Goal: Task Accomplishment & Management: Manage account settings

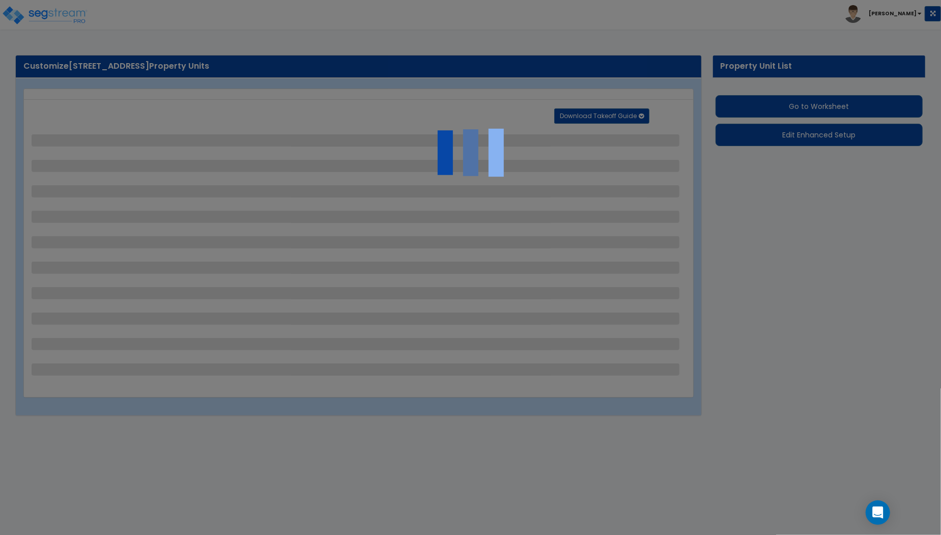
select select "2"
select select "1"
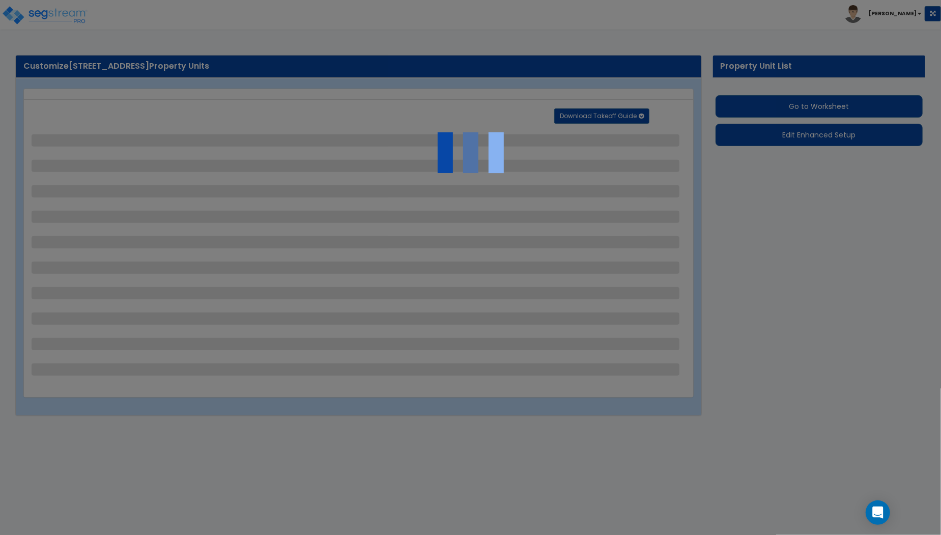
select select "1"
select select "2"
select select "1"
select select "4"
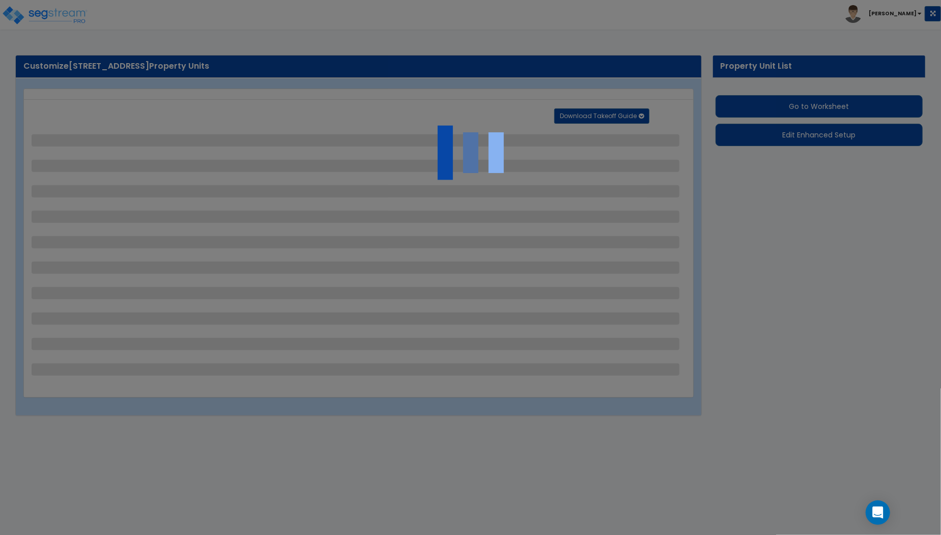
select select "1"
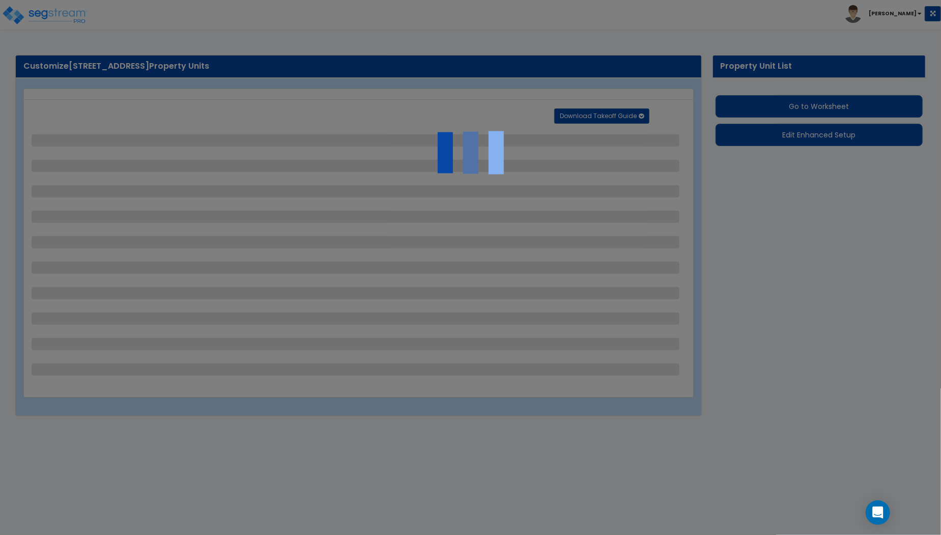
select select "1"
select select "2"
select select "1"
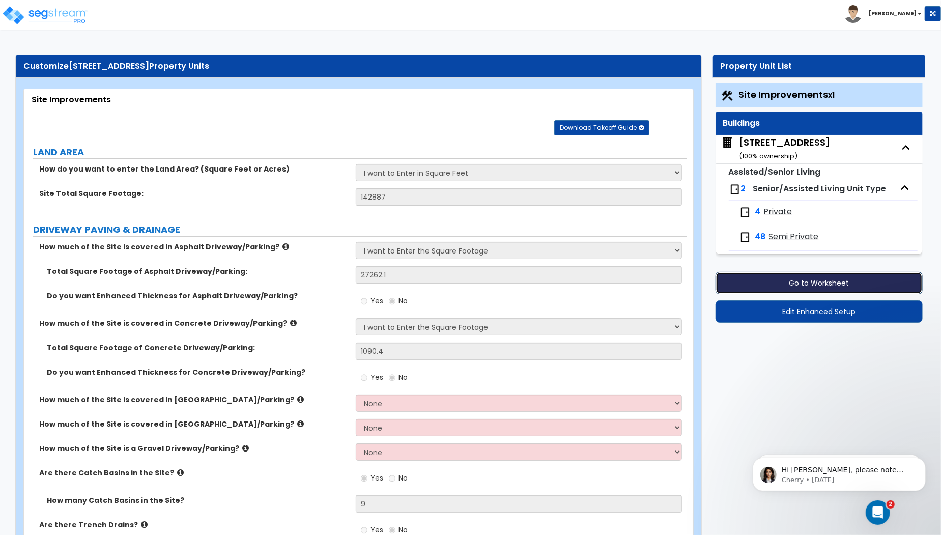
click at [821, 278] on button "Go to Worksheet" at bounding box center [819, 283] width 207 height 22
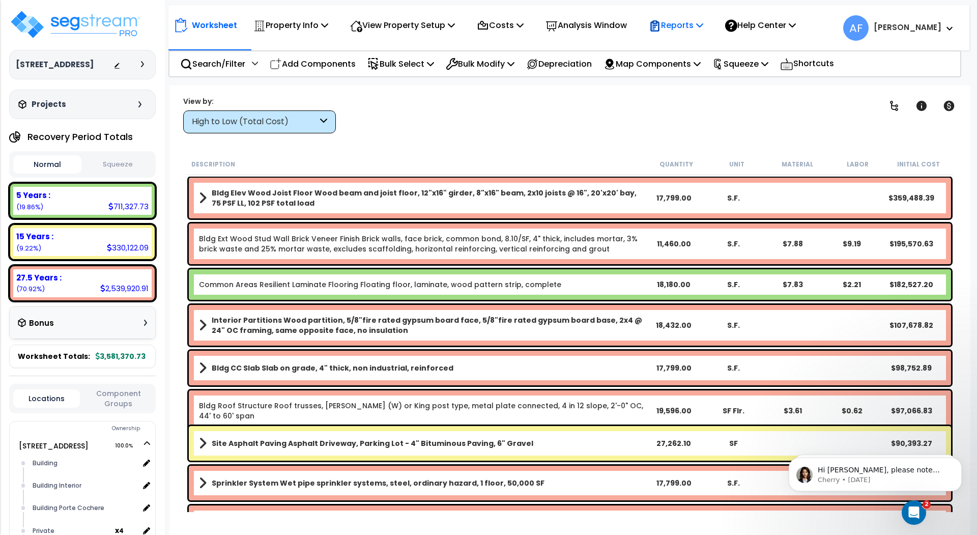
click at [703, 25] on p "Reports" at bounding box center [676, 25] width 54 height 14
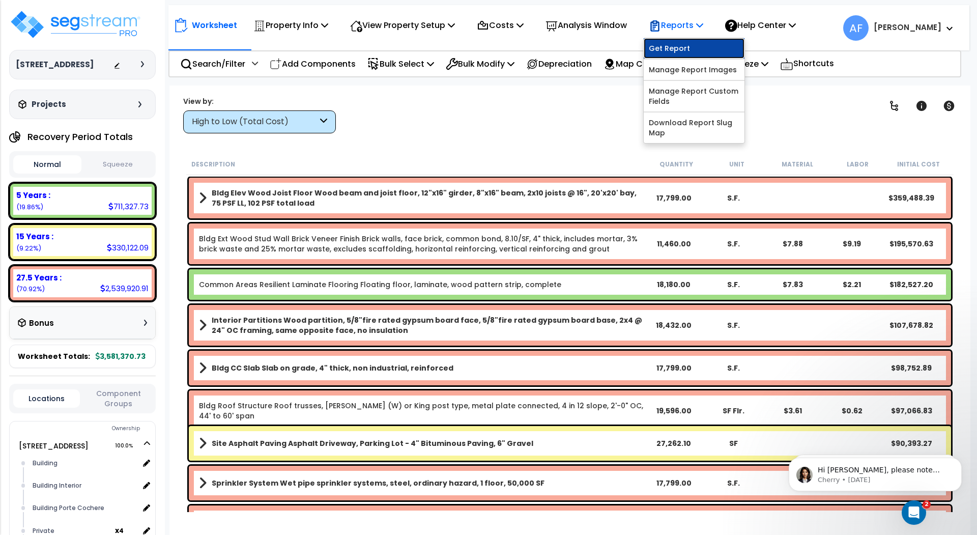
click at [688, 47] on link "Get Report" at bounding box center [694, 48] width 101 height 20
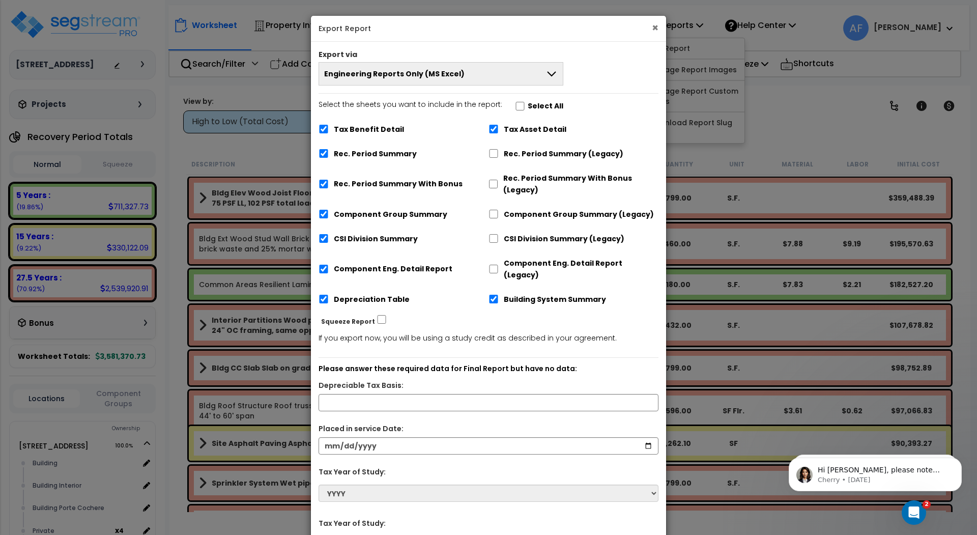
click at [656, 28] on button "×" at bounding box center [655, 27] width 7 height 11
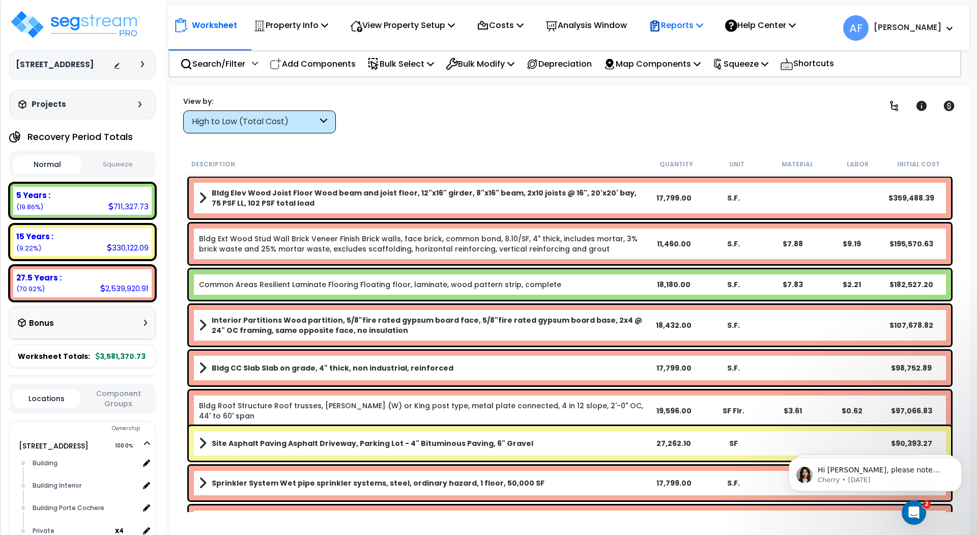
click at [703, 26] on icon at bounding box center [699, 25] width 7 height 8
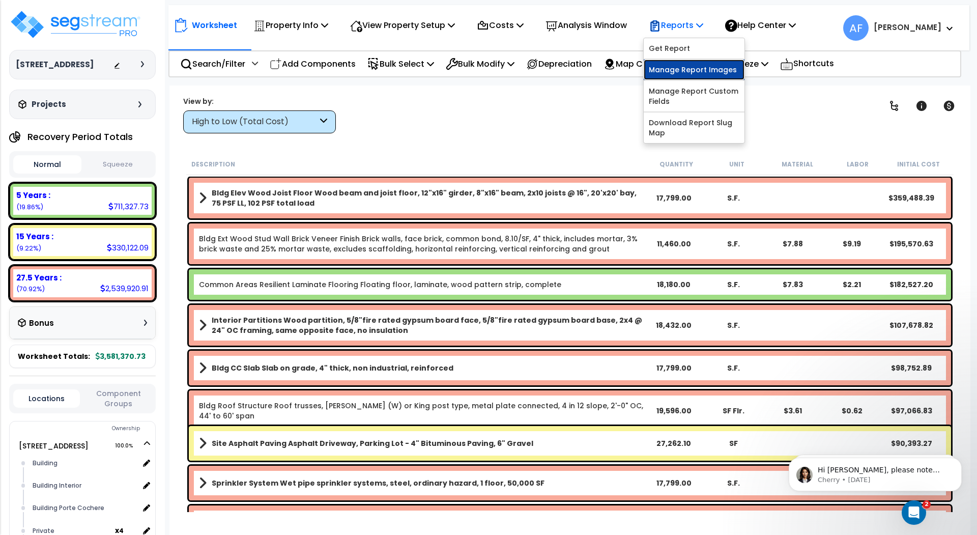
click at [699, 67] on link "Manage Report Images" at bounding box center [694, 70] width 101 height 20
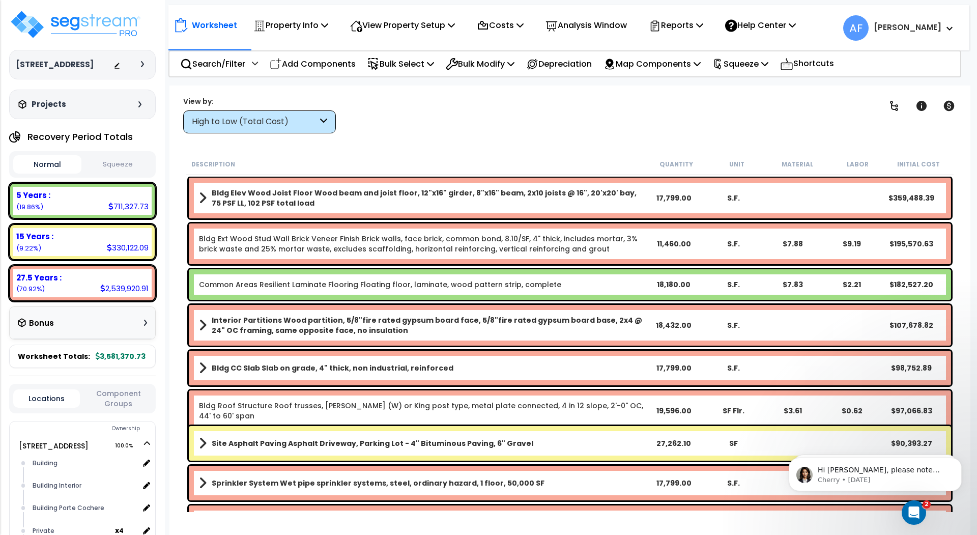
click at [514, 106] on div "Clear Filters" at bounding box center [606, 115] width 514 height 38
click at [703, 23] on icon at bounding box center [699, 25] width 7 height 8
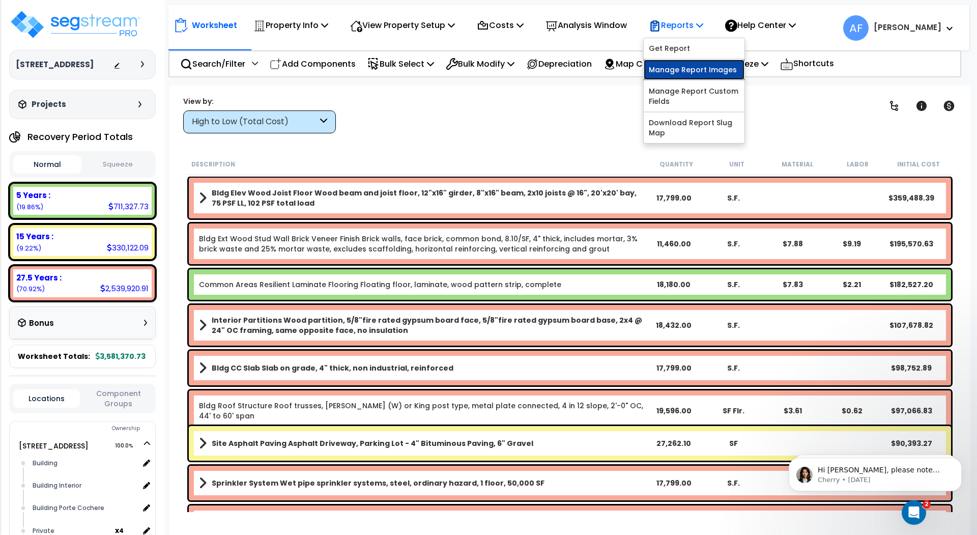
click at [699, 74] on link "Manage Report Images" at bounding box center [694, 70] width 101 height 20
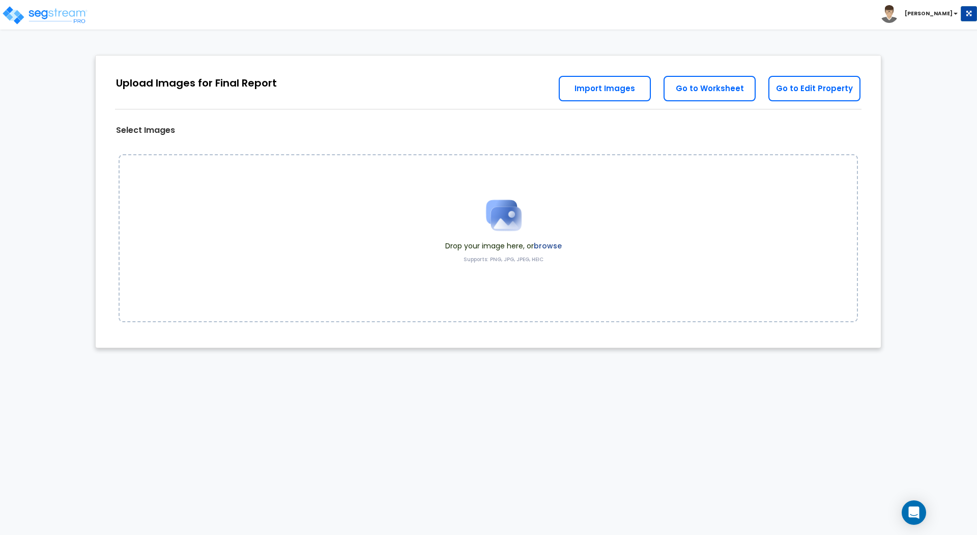
click at [555, 245] on label "browse" at bounding box center [548, 246] width 28 height 10
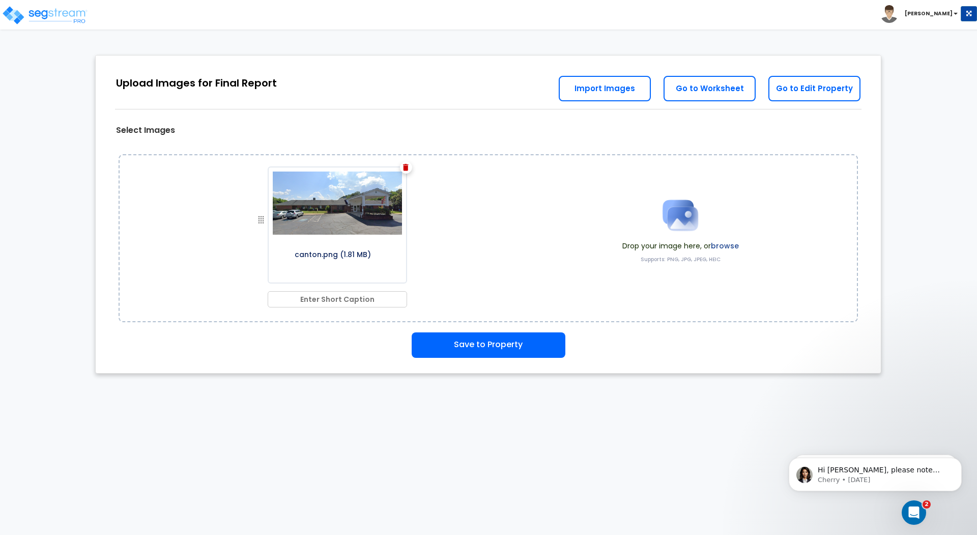
click at [728, 243] on label "browse" at bounding box center [725, 246] width 28 height 10
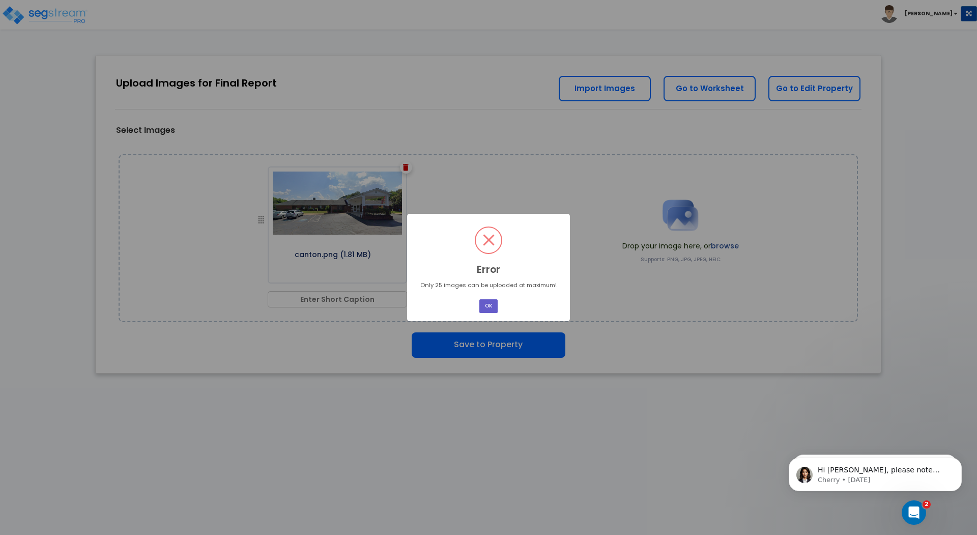
click at [489, 304] on button "OK" at bounding box center [489, 306] width 18 height 14
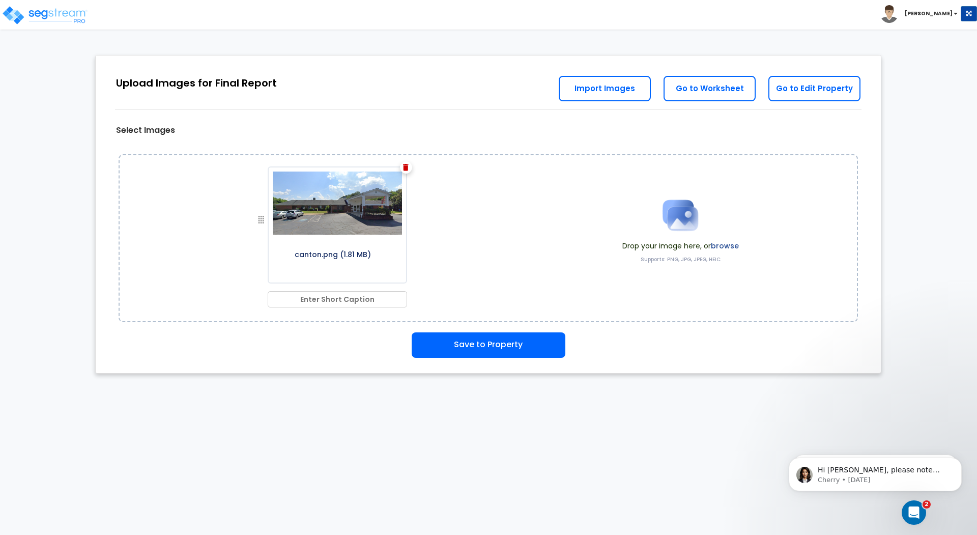
click at [370, 303] on input "text" at bounding box center [337, 299] width 139 height 16
click at [461, 273] on div "canton.png (1.81 MB)" at bounding box center [342, 233] width 354 height 153
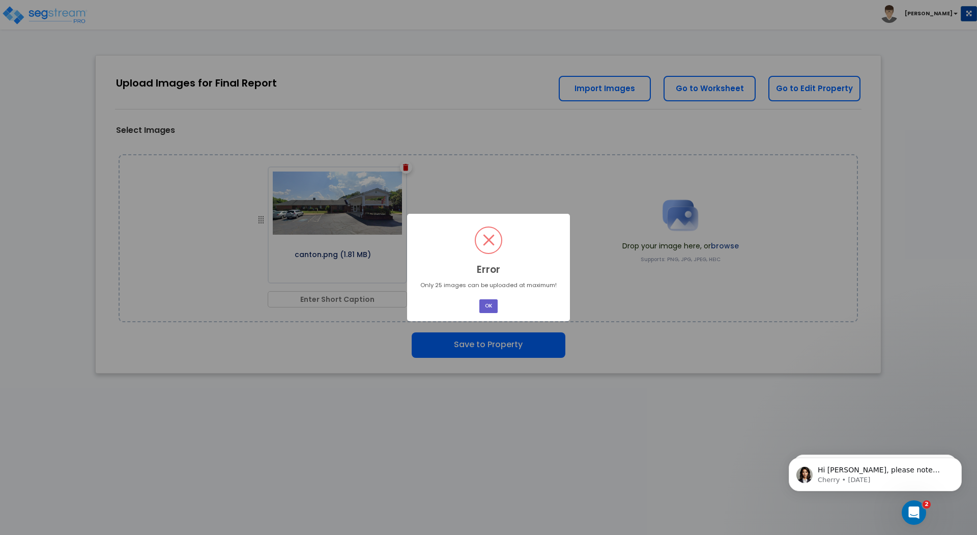
click at [488, 308] on button "OK" at bounding box center [489, 306] width 18 height 14
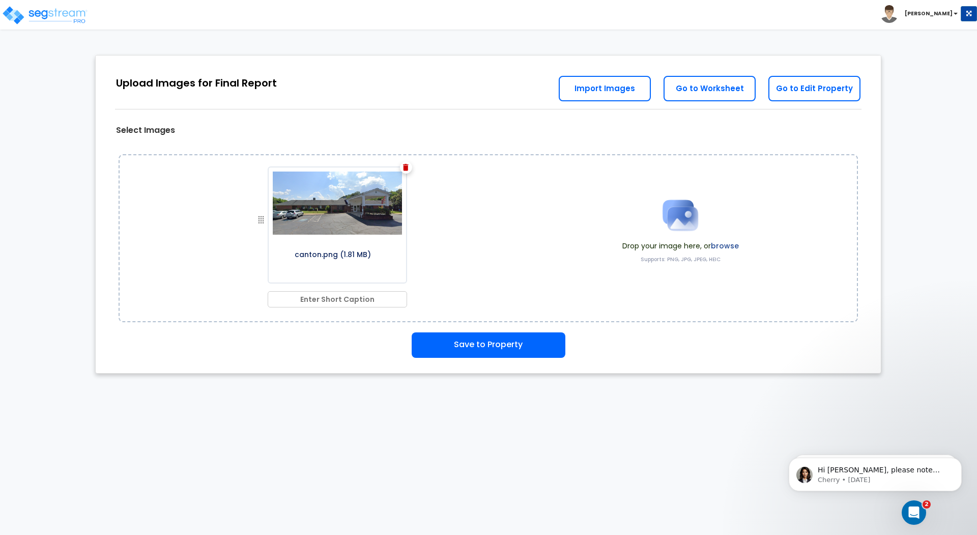
click at [728, 247] on label "browse" at bounding box center [725, 246] width 28 height 10
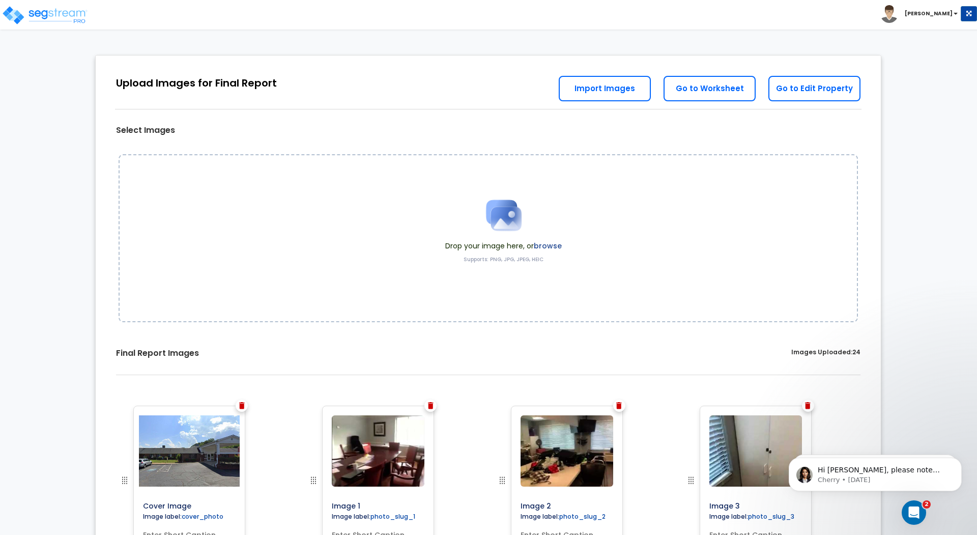
click at [549, 241] on label "browse" at bounding box center [548, 246] width 28 height 10
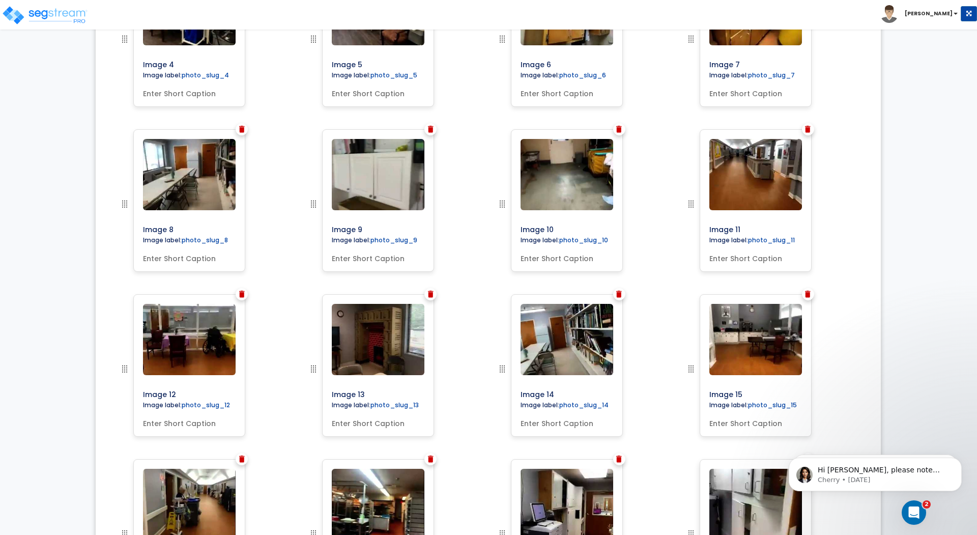
scroll to position [926, 0]
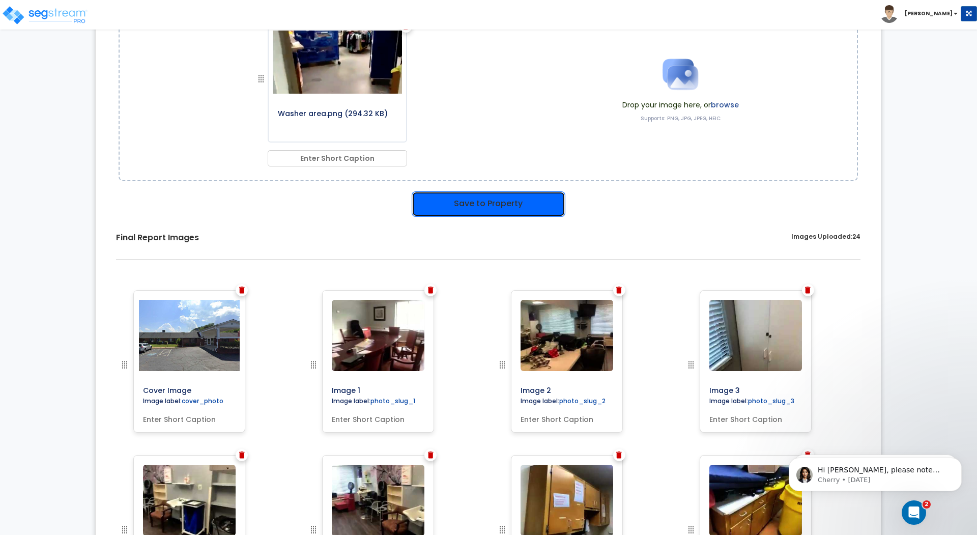
click at [511, 196] on button "Save to Property" at bounding box center [489, 203] width 154 height 25
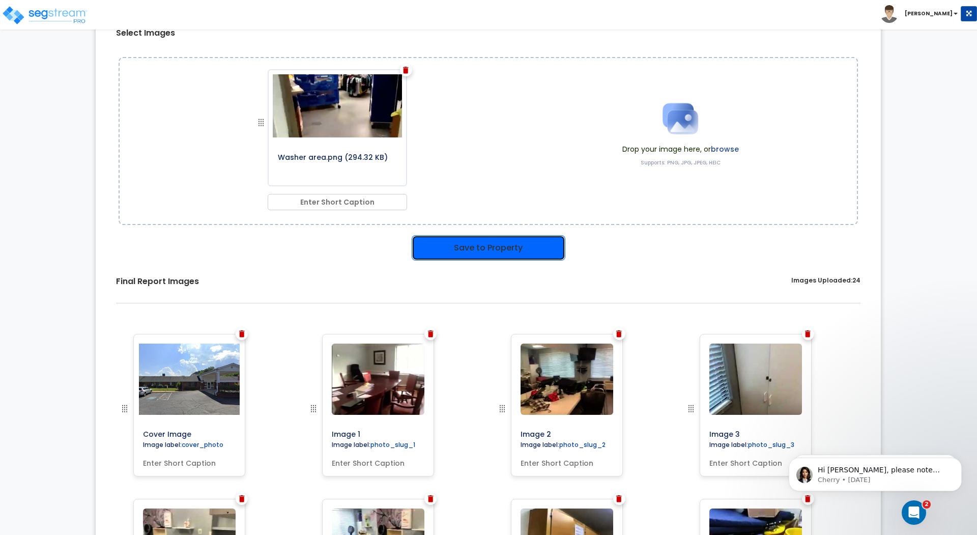
scroll to position [185, 0]
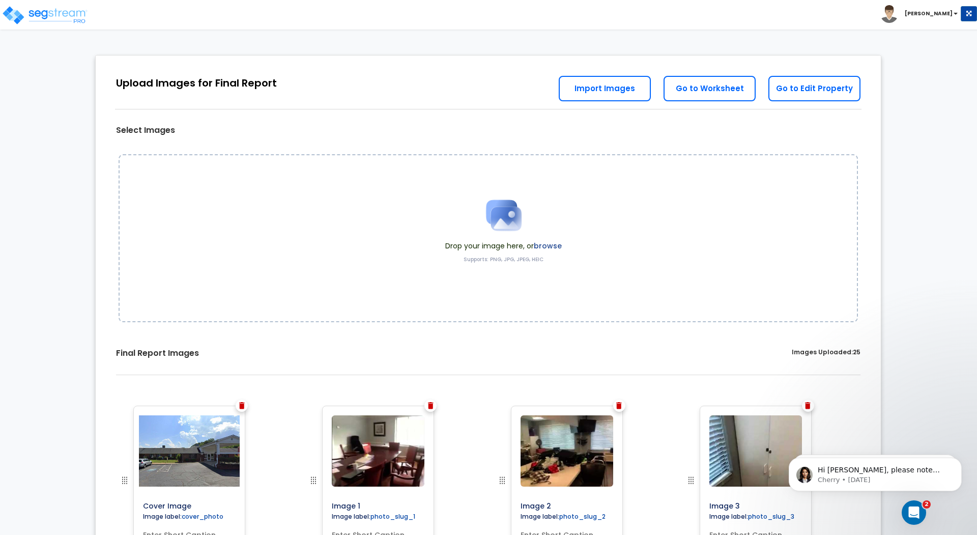
click at [411, 89] on div "Upload Images for Final Report Go to Edit Property Go to Worksheet Import Images" at bounding box center [488, 82] width 785 height 54
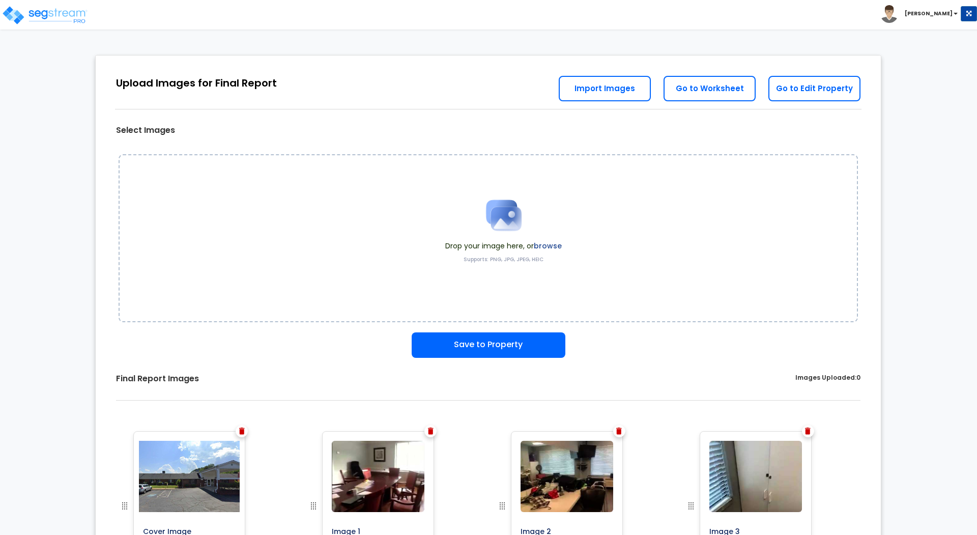
scroll to position [294, 0]
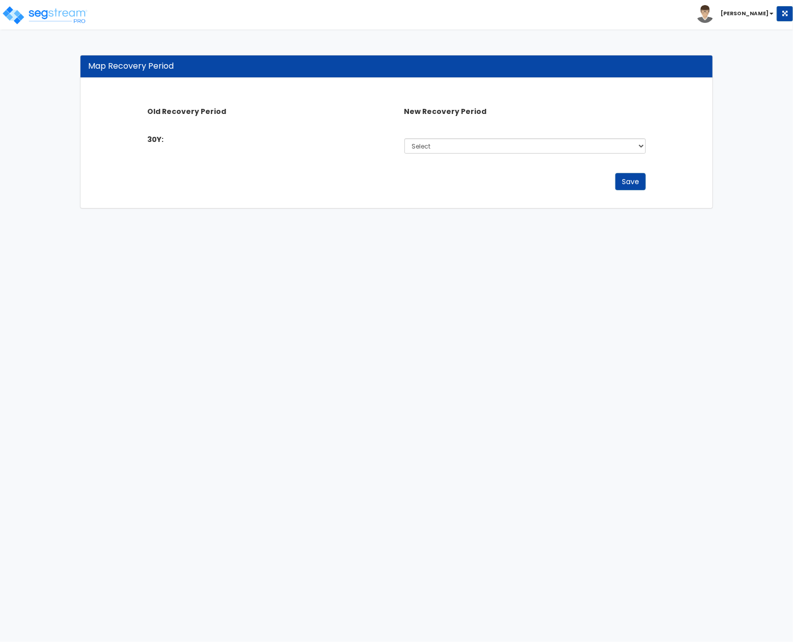
click at [312, 178] on div "Save" at bounding box center [396, 181] width 514 height 17
click at [47, 14] on img at bounding box center [45, 15] width 87 height 20
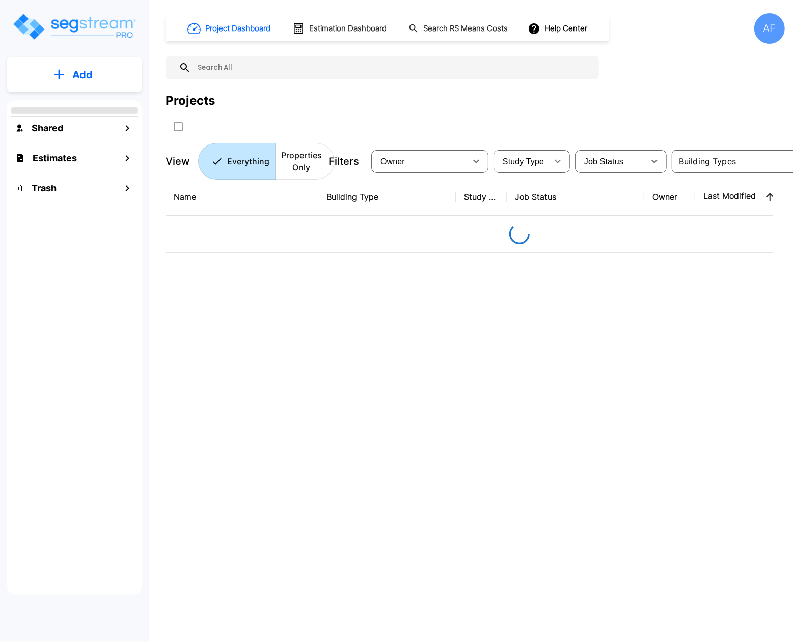
click at [241, 66] on input "text" at bounding box center [392, 67] width 403 height 23
type input "canton"
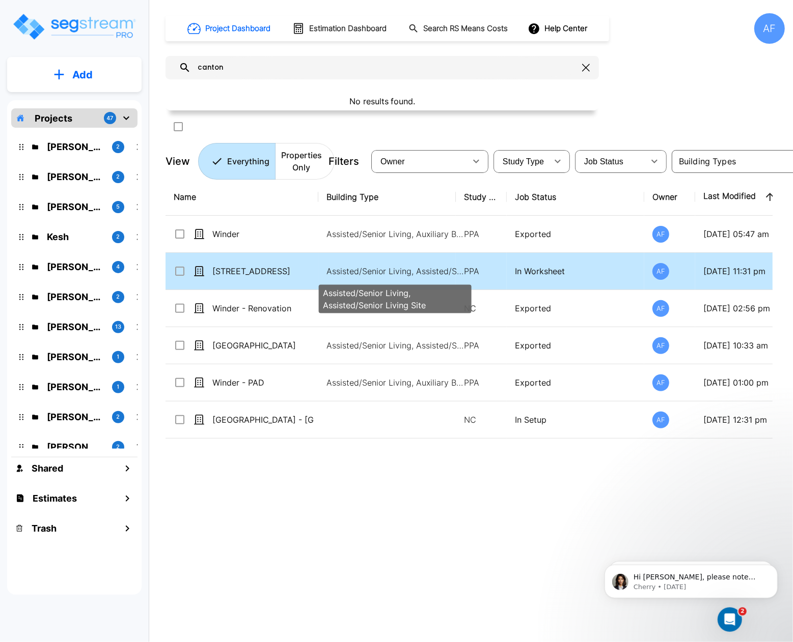
click at [423, 274] on p "Assisted/Senior Living, Assisted/Senior Living Site" at bounding box center [394, 271] width 137 height 12
checkbox input "true"
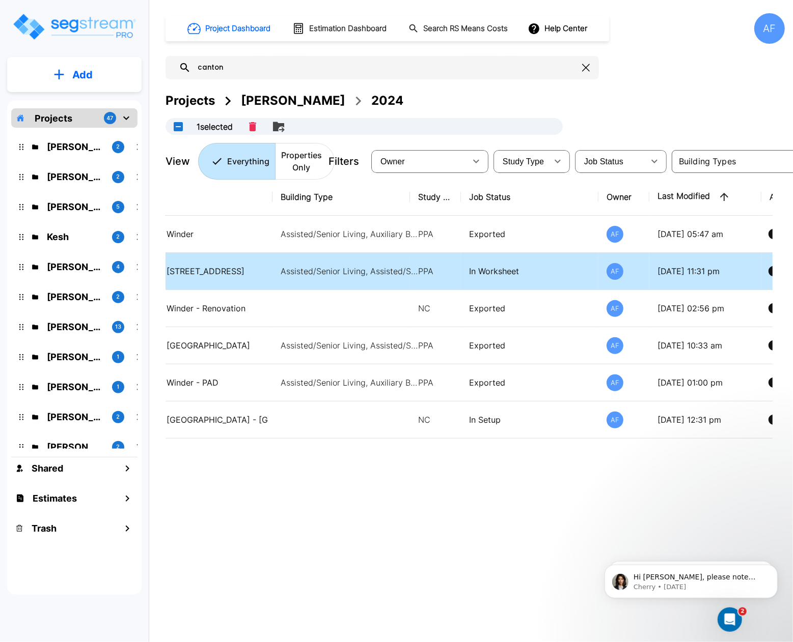
scroll to position [0, 101]
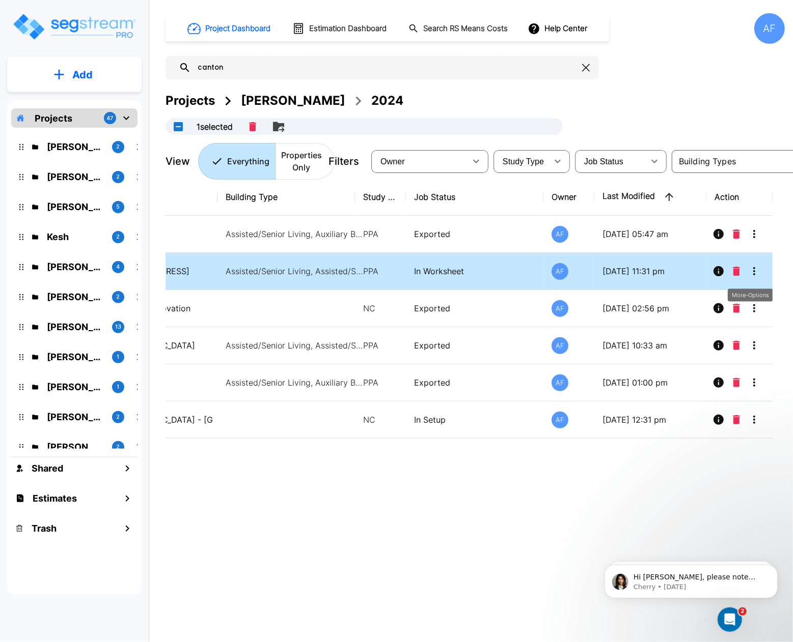
click at [761, 275] on button "More-Options" at bounding box center [754, 271] width 20 height 20
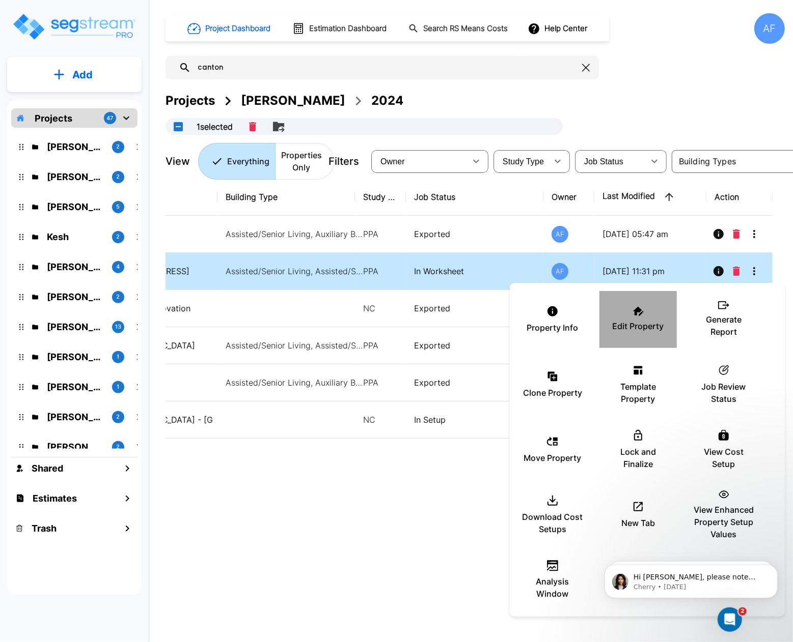
click at [642, 318] on div "Edit Property" at bounding box center [637, 319] width 61 height 51
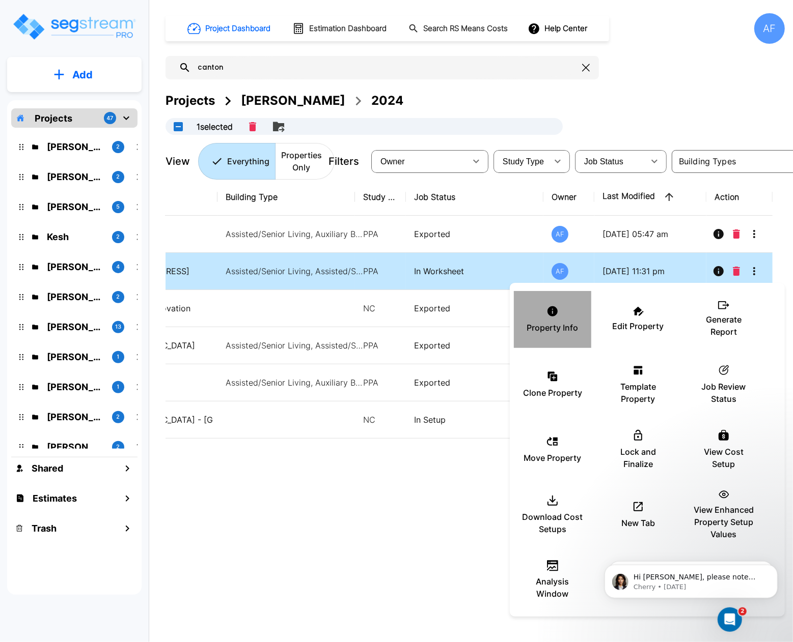
click at [553, 318] on div "Property Info" at bounding box center [552, 319] width 61 height 51
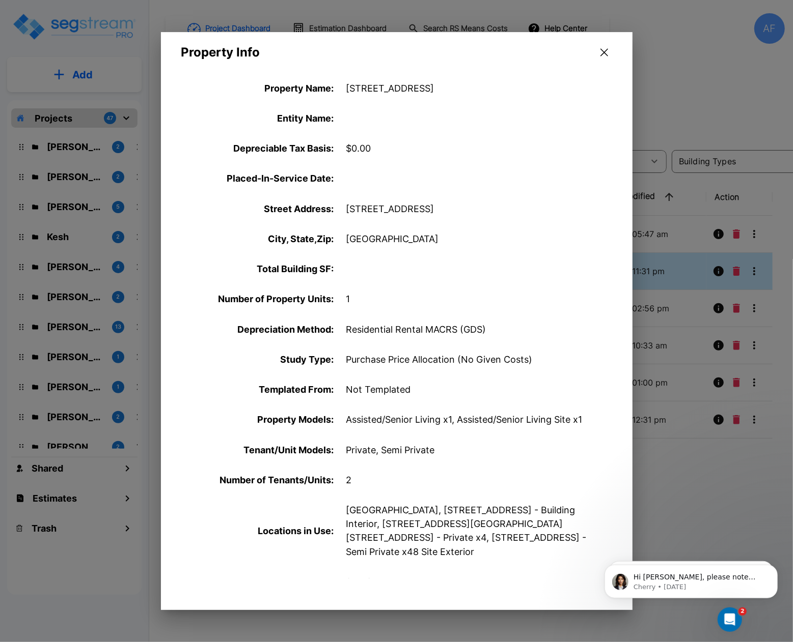
drag, startPoint x: 342, startPoint y: 329, endPoint x: 385, endPoint y: 332, distance: 42.8
click at [385, 332] on div "Depreciation Method : Residential Rental MACRS (GDS)" at bounding box center [396, 330] width 471 height 30
drag, startPoint x: 355, startPoint y: 364, endPoint x: 372, endPoint y: 364, distance: 16.8
click at [372, 364] on div "Study Type : Purchase Price Allocation (No Given Costs)" at bounding box center [396, 360] width 471 height 30
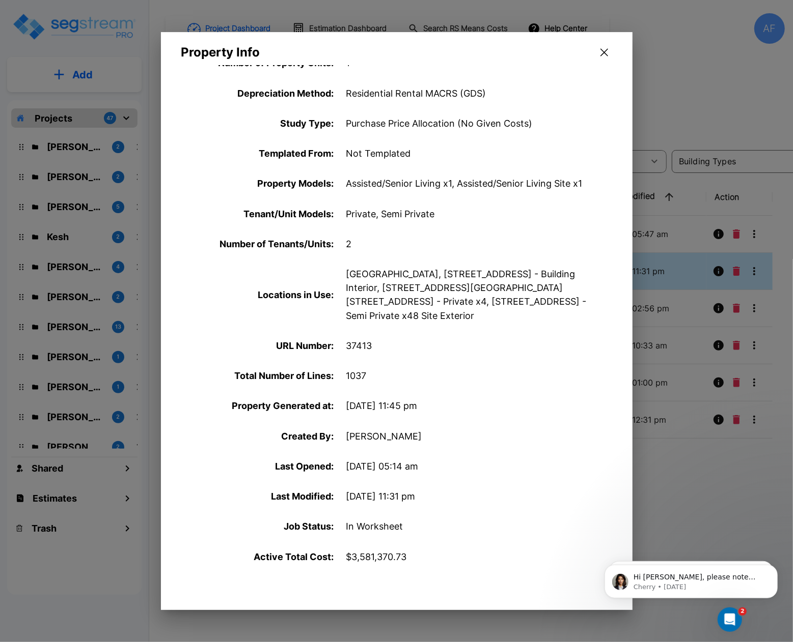
scroll to position [237, 0]
drag, startPoint x: 370, startPoint y: 397, endPoint x: 401, endPoint y: 393, distance: 31.2
click at [401, 393] on div "Property Generated at : 08/07/2025 - 11:45 pm" at bounding box center [396, 405] width 471 height 30
drag, startPoint x: 449, startPoint y: 274, endPoint x: 464, endPoint y: 274, distance: 15.3
click at [464, 274] on p "321 Hospital Road - Building, 321 Hospital Road - Building Interior, 321 Hospit…" at bounding box center [473, 294] width 255 height 55
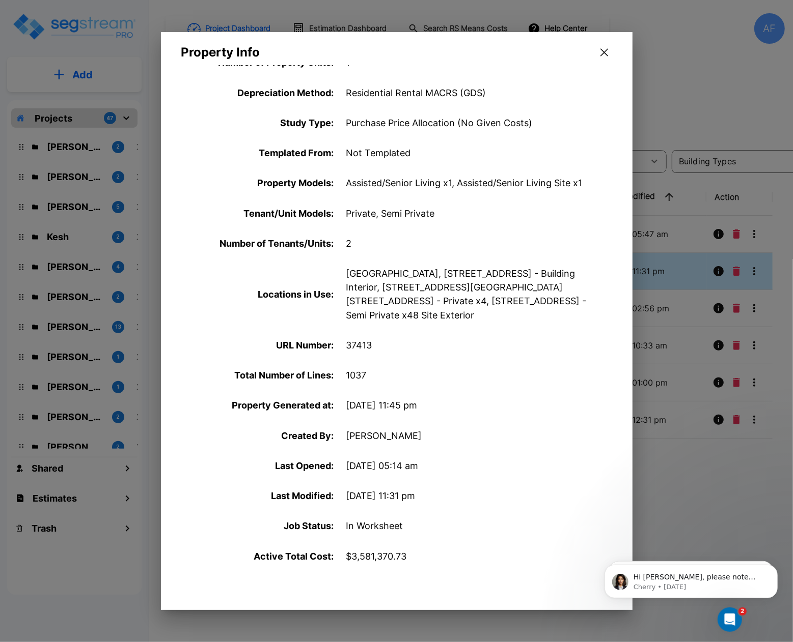
drag, startPoint x: 433, startPoint y: 277, endPoint x: 487, endPoint y: 274, distance: 54.0
click at [481, 274] on p "321 Hospital Road - Building, 321 Hospital Road - Building Interior, 321 Hospit…" at bounding box center [473, 294] width 255 height 55
click at [499, 274] on p "321 Hospital Road - Building, 321 Hospital Road - Building Interior, 321 Hospit…" at bounding box center [473, 294] width 255 height 55
drag, startPoint x: 428, startPoint y: 315, endPoint x: 453, endPoint y: 310, distance: 25.4
click at [450, 316] on p "321 Hospital Road - Building, 321 Hospital Road - Building Interior, 321 Hospit…" at bounding box center [473, 294] width 255 height 55
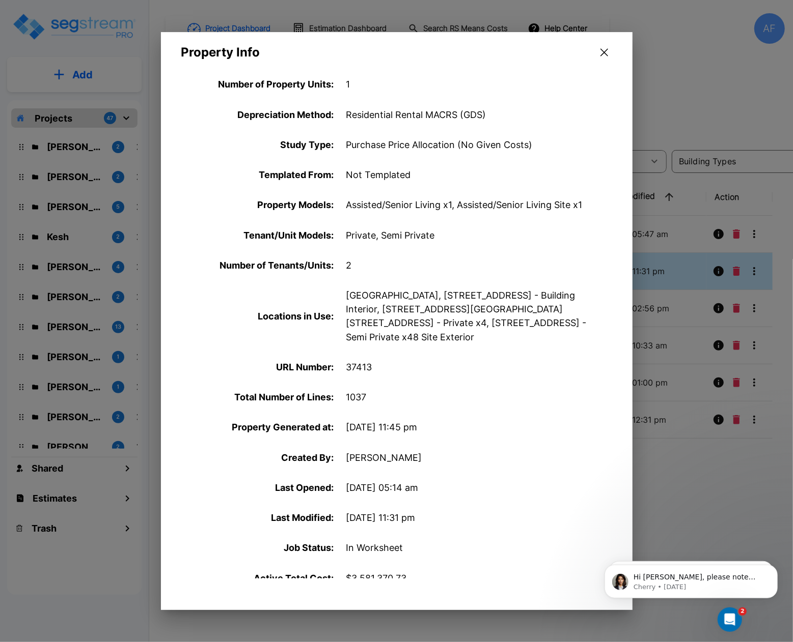
scroll to position [214, 0]
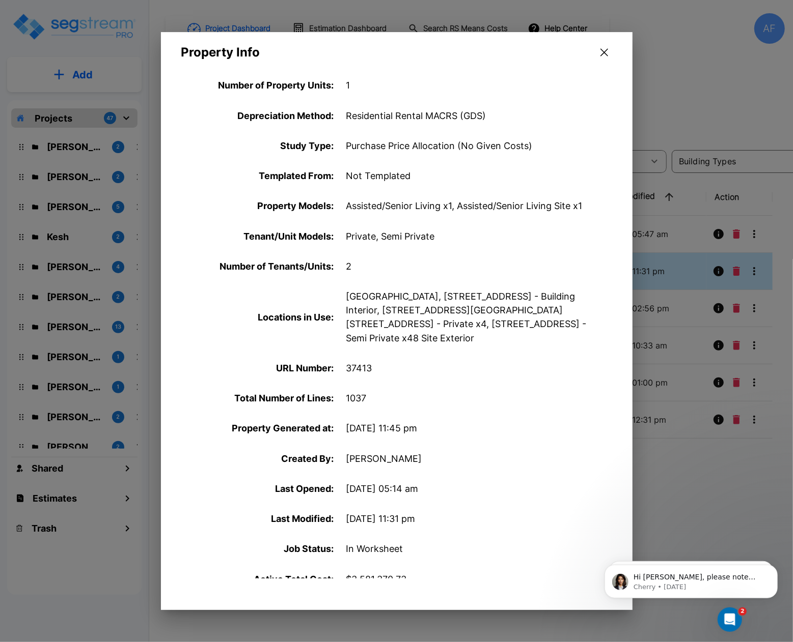
drag, startPoint x: 351, startPoint y: 206, endPoint x: 411, endPoint y: 204, distance: 60.1
click at [402, 204] on p "Assisted/Senior Living x1, Assisted/Senior Living Site x1" at bounding box center [473, 206] width 255 height 14
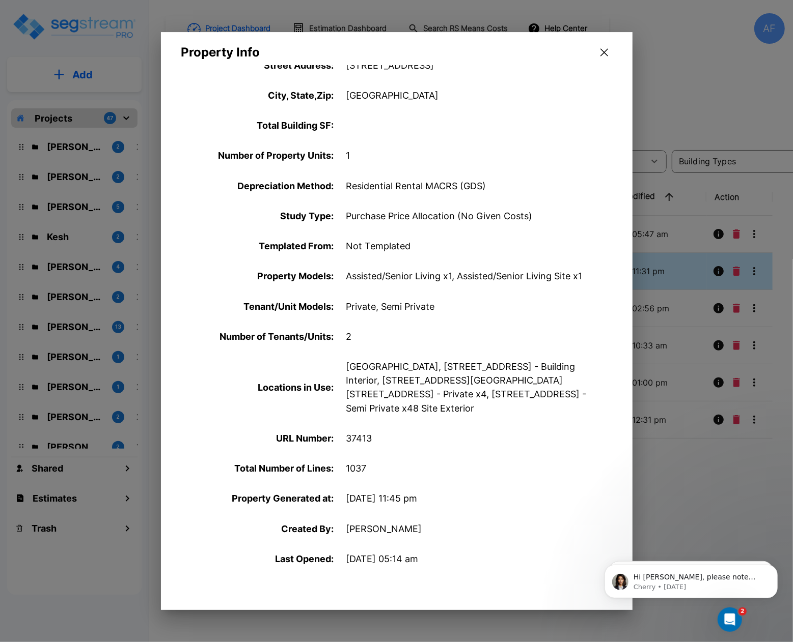
scroll to position [122, 0]
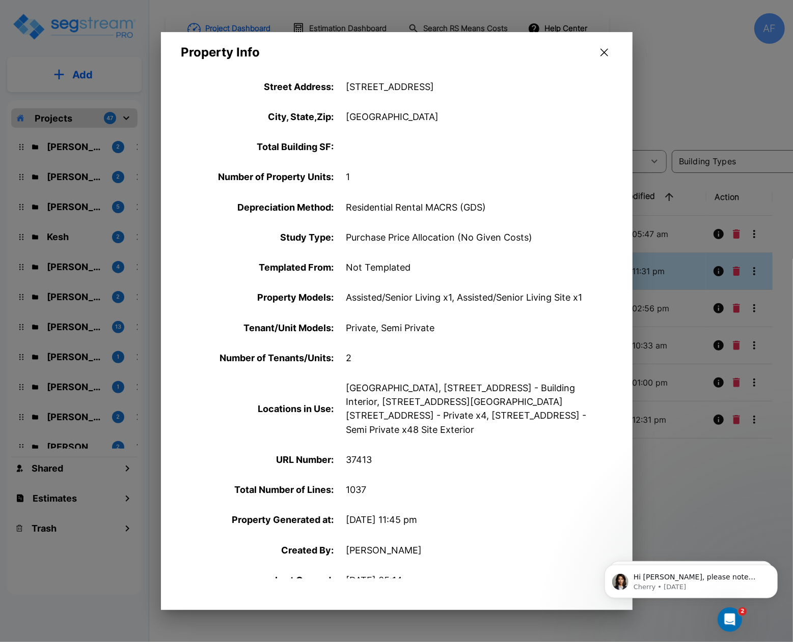
drag, startPoint x: 384, startPoint y: 234, endPoint x: 422, endPoint y: 235, distance: 38.2
click at [422, 235] on p "Purchase Price Allocation (No Given Costs)" at bounding box center [473, 238] width 255 height 14
drag, startPoint x: 378, startPoint y: 238, endPoint x: 413, endPoint y: 237, distance: 34.6
click at [413, 237] on p "Purchase Price Allocation (No Given Costs)" at bounding box center [473, 238] width 255 height 14
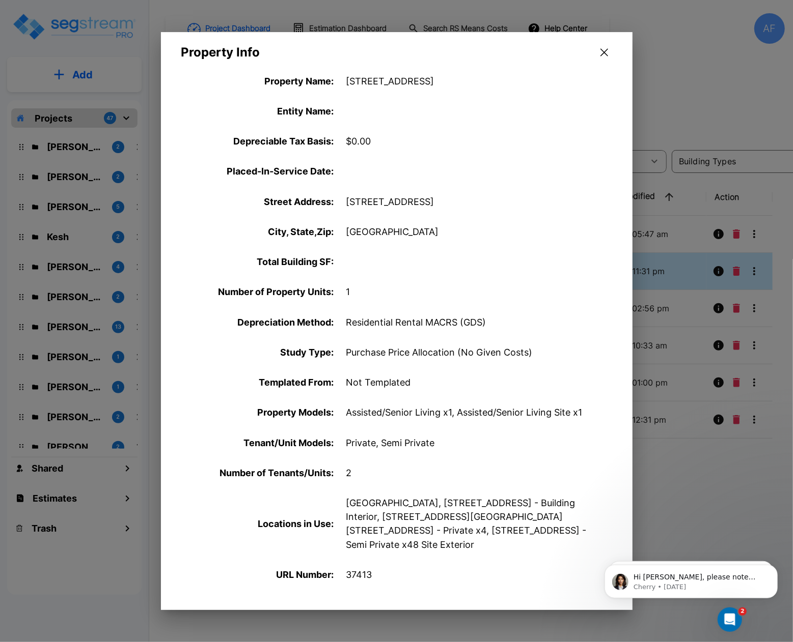
scroll to position [0, 0]
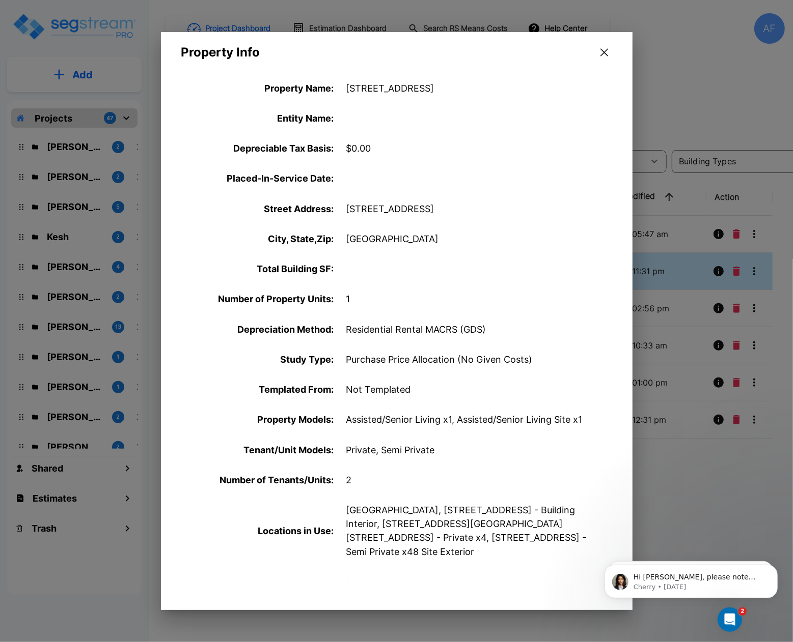
click at [601, 55] on icon "button" at bounding box center [604, 53] width 8 height 8
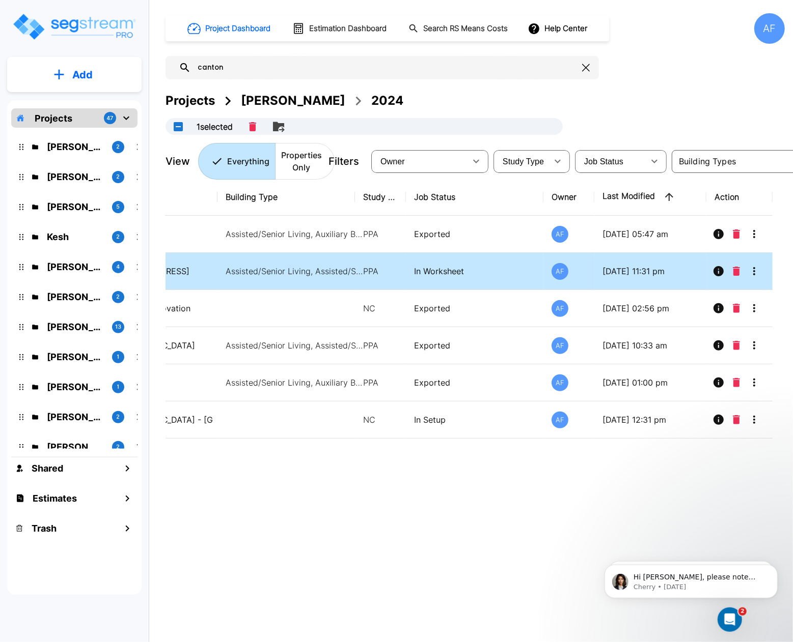
click at [421, 543] on div "Name Building Type Study Type Job Status Owner Last Modified Action Winder Assi…" at bounding box center [468, 378] width 607 height 398
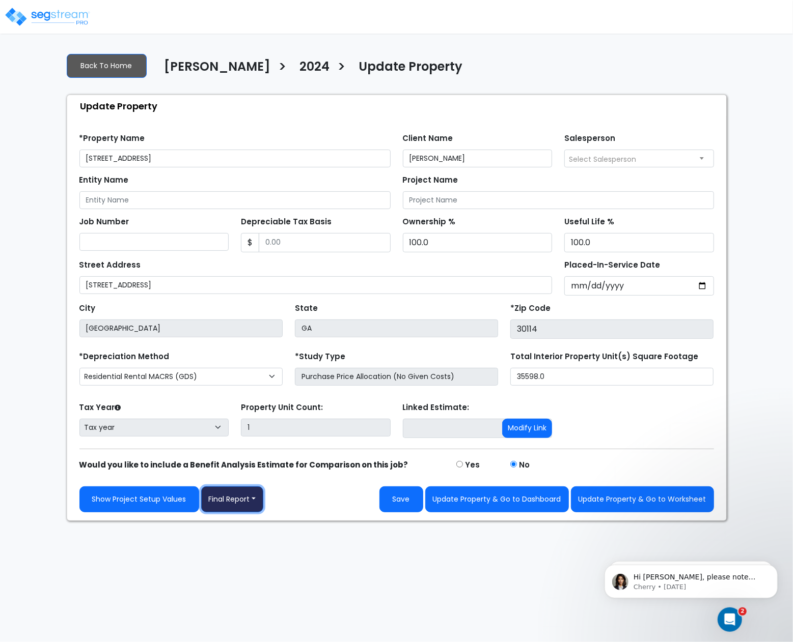
click at [247, 504] on button "Final Report" at bounding box center [232, 500] width 63 height 26
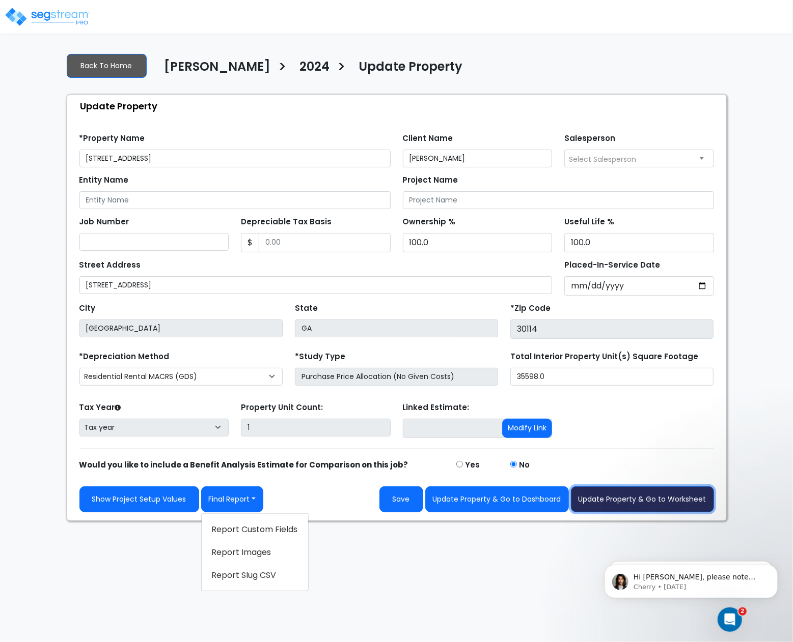
click at [626, 502] on button "Update Property & Go to Worksheet" at bounding box center [642, 500] width 143 height 26
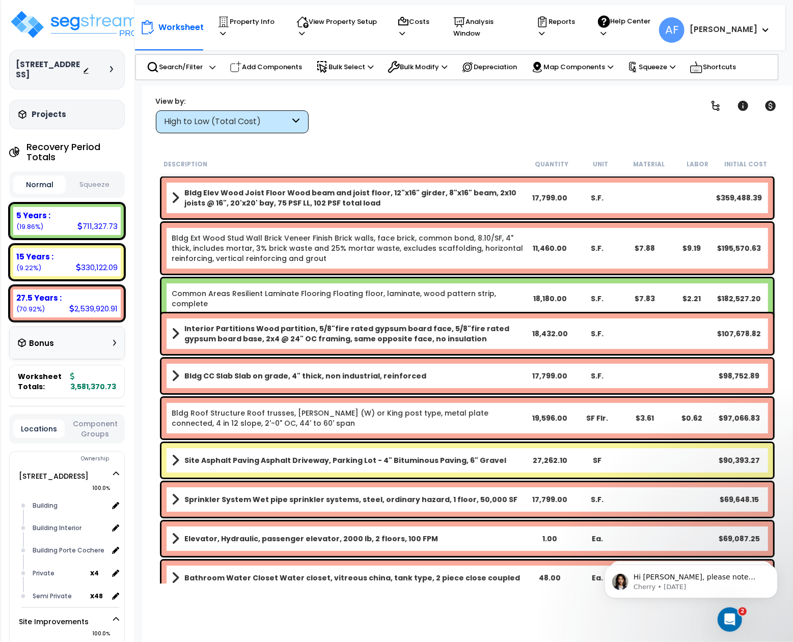
click at [444, 136] on div "Worksheet Property Info Property Setup Add Property Unit Template property Clon…" at bounding box center [467, 407] width 650 height 642
click at [585, 114] on div "Clear Filters" at bounding box center [502, 115] width 363 height 38
click at [608, 110] on div "Clear Filters" at bounding box center [502, 115] width 363 height 38
click at [606, 30] on icon at bounding box center [603, 33] width 6 height 7
click at [579, 27] on p "Reports" at bounding box center [557, 27] width 43 height 23
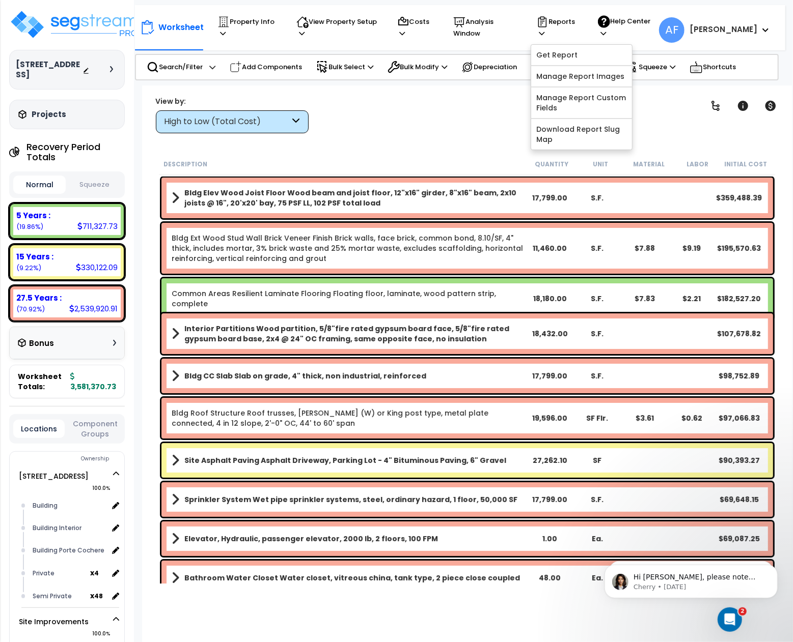
click at [381, 110] on div "Clear Filters" at bounding box center [502, 115] width 363 height 38
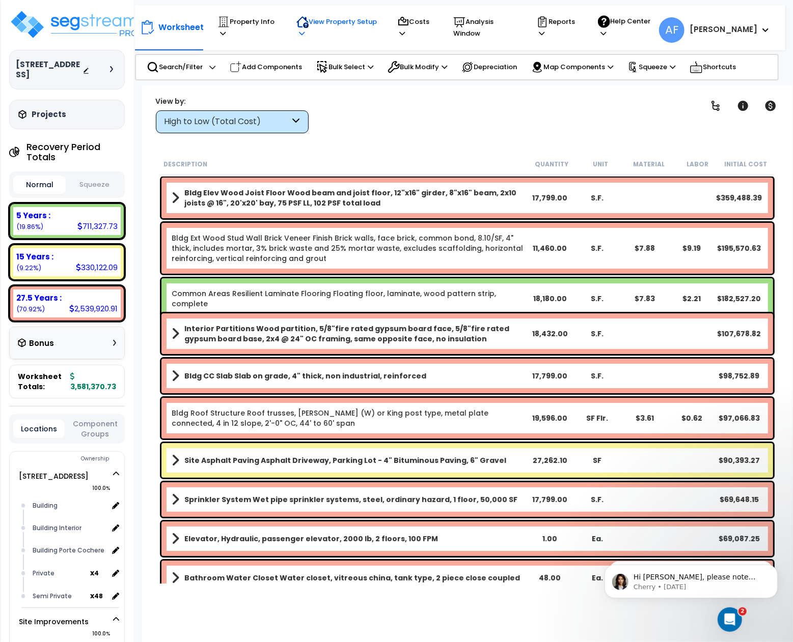
click at [277, 31] on p "View Property Setup" at bounding box center [247, 27] width 60 height 23
click at [370, 46] on link "Building Setup" at bounding box center [341, 55] width 101 height 20
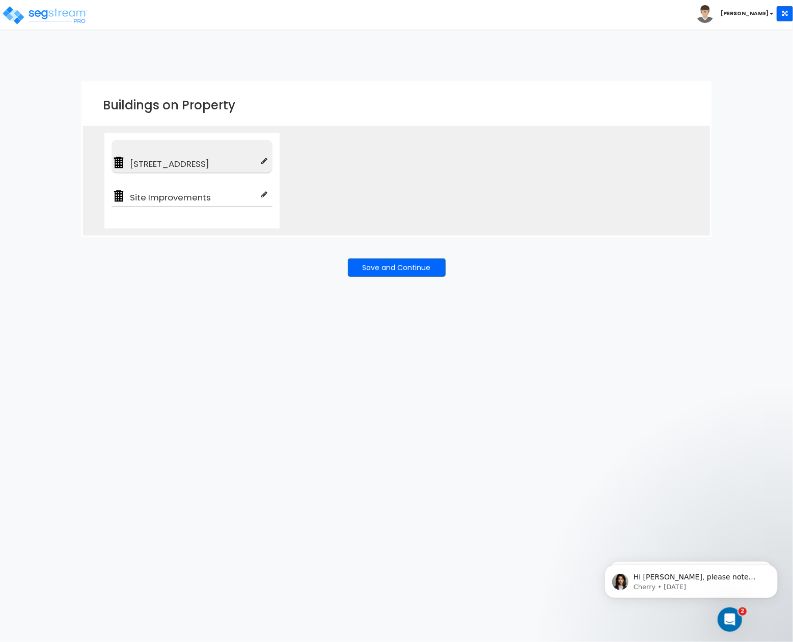
click at [186, 160] on span "[STREET_ADDRESS]" at bounding box center [193, 164] width 135 height 12
click at [263, 159] on icon at bounding box center [264, 160] width 6 height 7
type input "[STREET_ADDRESS]"
type input "Assisted/Senior Living"
checkbox input "true"
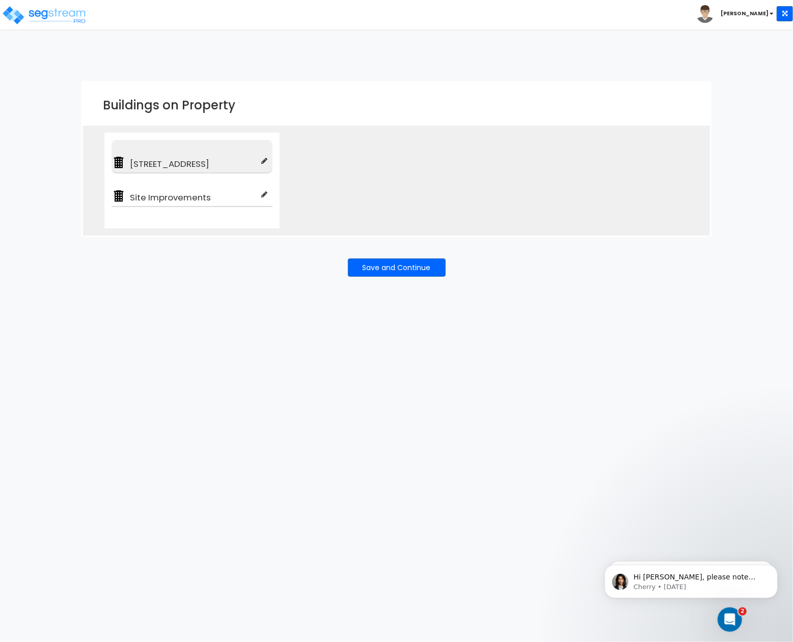
type input "100"
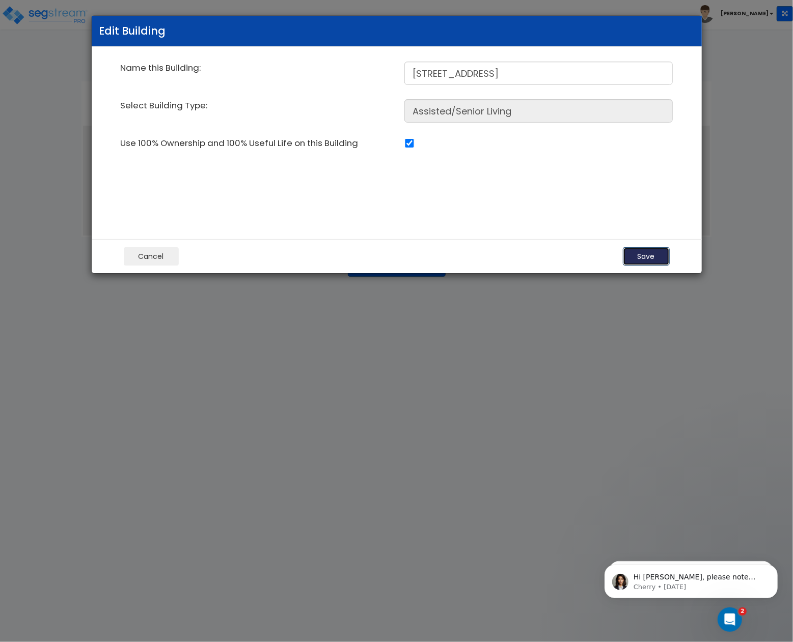
click at [650, 261] on button "Save" at bounding box center [646, 256] width 47 height 18
